Goal: Information Seeking & Learning: Learn about a topic

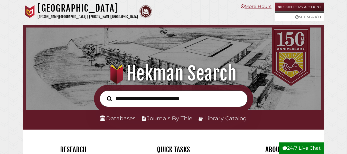
scroll to position [98, 293]
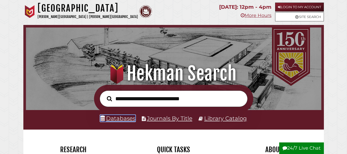
click at [122, 121] on link "Databases" at bounding box center [117, 118] width 35 height 7
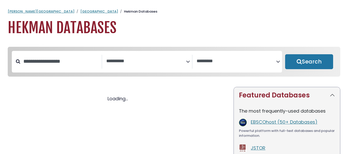
select select "Database Subject Filter"
select select "Database Vendors Filter"
select select "Database Subject Filter"
select select "Database Vendors Filter"
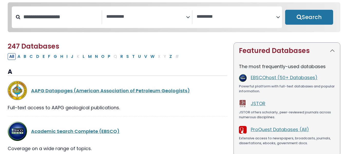
scroll to position [45, 0]
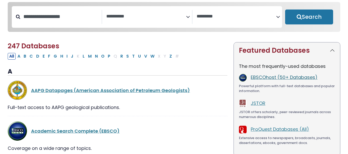
click at [269, 77] on link "EBSCOhost (50+ Databases)" at bounding box center [284, 77] width 67 height 6
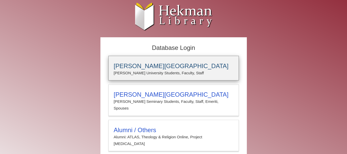
type input "**********"
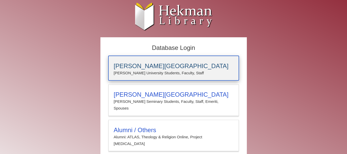
click at [193, 60] on div "[PERSON_NAME][GEOGRAPHIC_DATA] [PERSON_NAME] University Students, Faculty, Staff" at bounding box center [173, 68] width 130 height 25
